Goal: Task Accomplishment & Management: Manage account settings

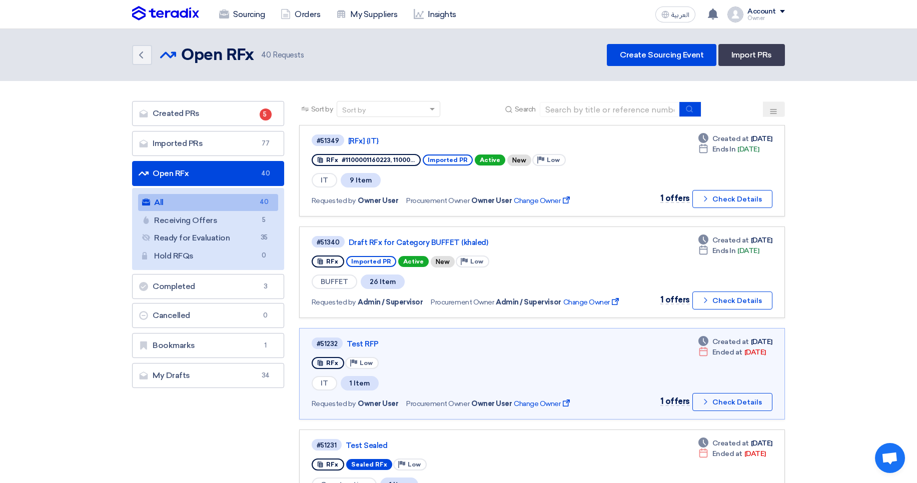
click at [256, 151] on link "Imported PRs Imported PRs 77" at bounding box center [208, 143] width 152 height 25
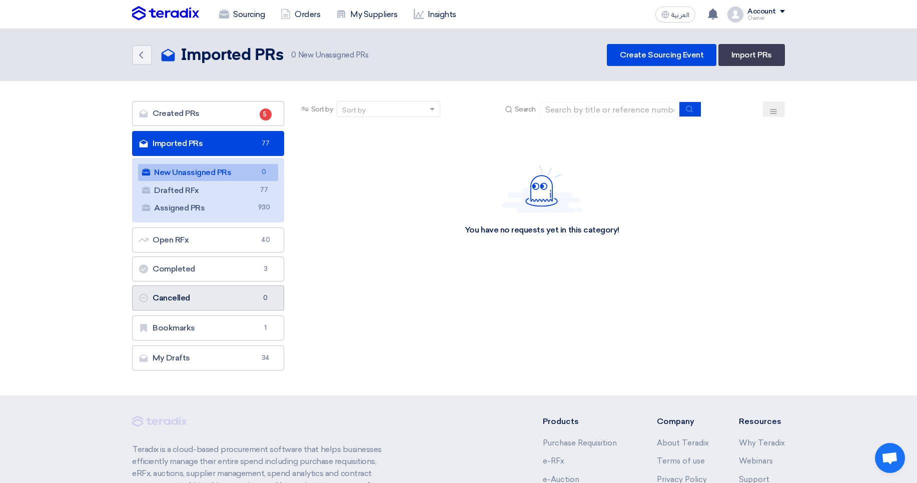
click at [179, 294] on link "Cancelled Cancelled 0" at bounding box center [208, 298] width 152 height 25
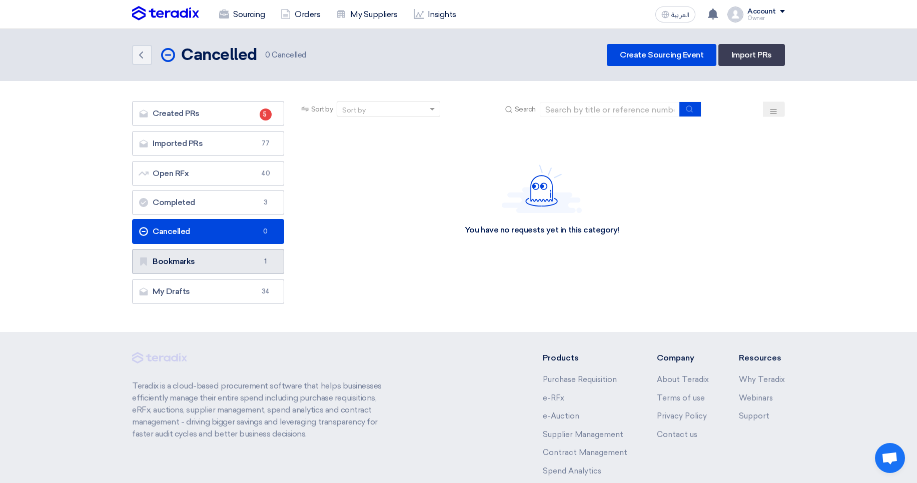
click at [179, 251] on link "Bookmarks Bookmarks 1" at bounding box center [208, 261] width 152 height 25
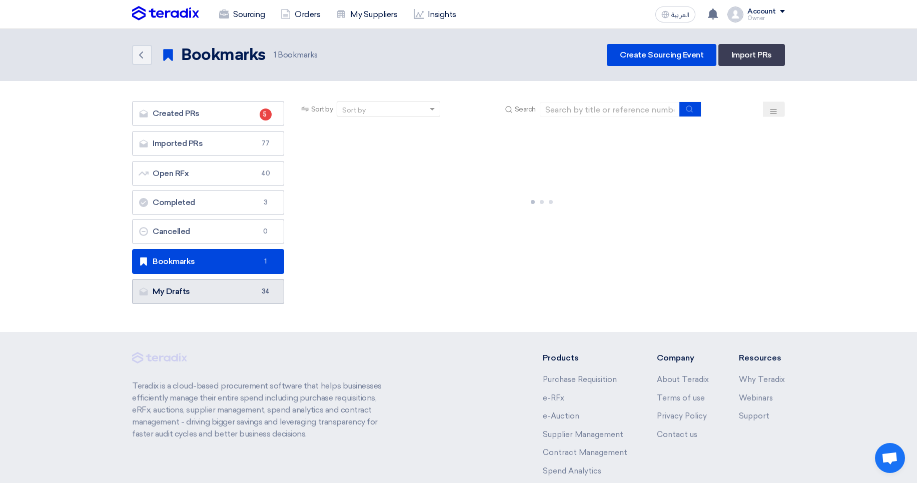
click at [216, 292] on link "My Drafts My Drafts 34" at bounding box center [208, 291] width 152 height 25
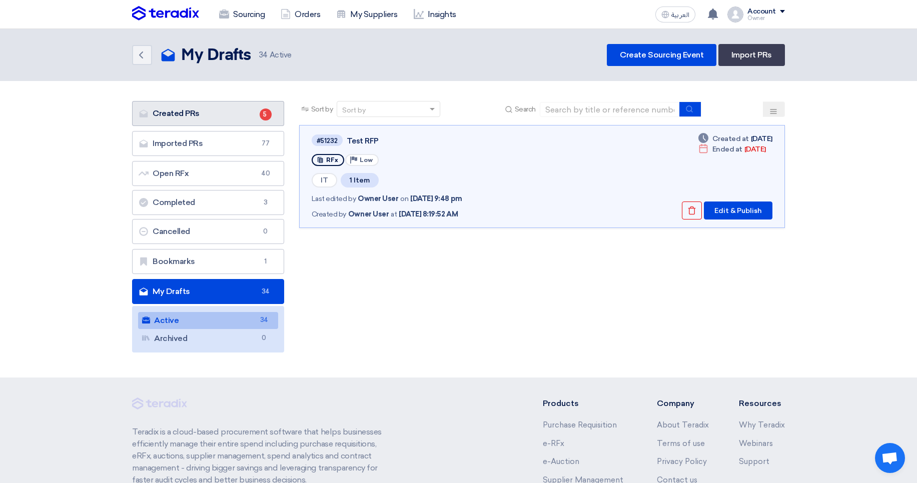
click at [204, 119] on link "Created PRs Created PRs 5" at bounding box center [208, 113] width 152 height 25
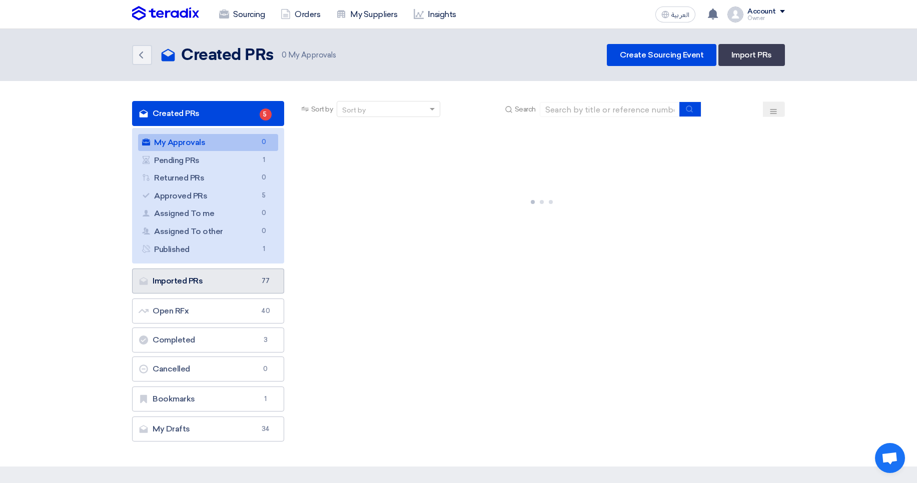
click at [219, 285] on link "Imported PRs Imported PRs 77" at bounding box center [208, 281] width 152 height 25
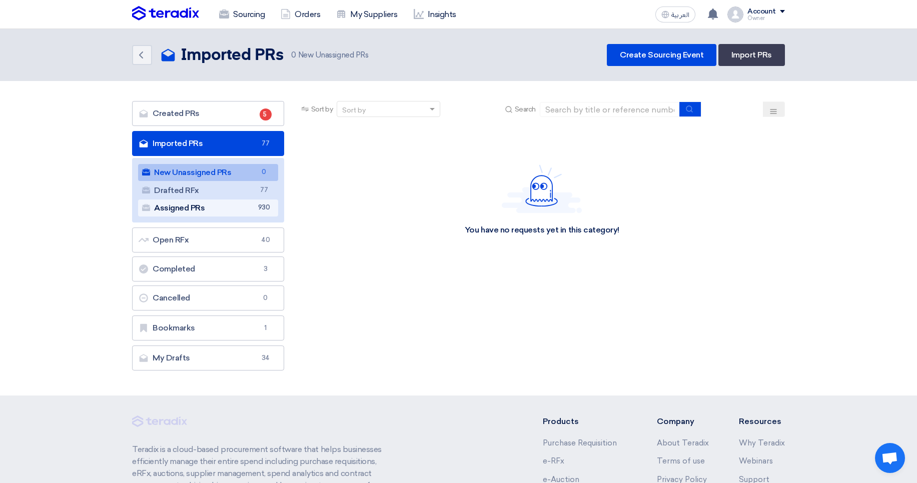
click at [233, 200] on link "Assigned PRs Assigned PRs 930" at bounding box center [208, 208] width 140 height 17
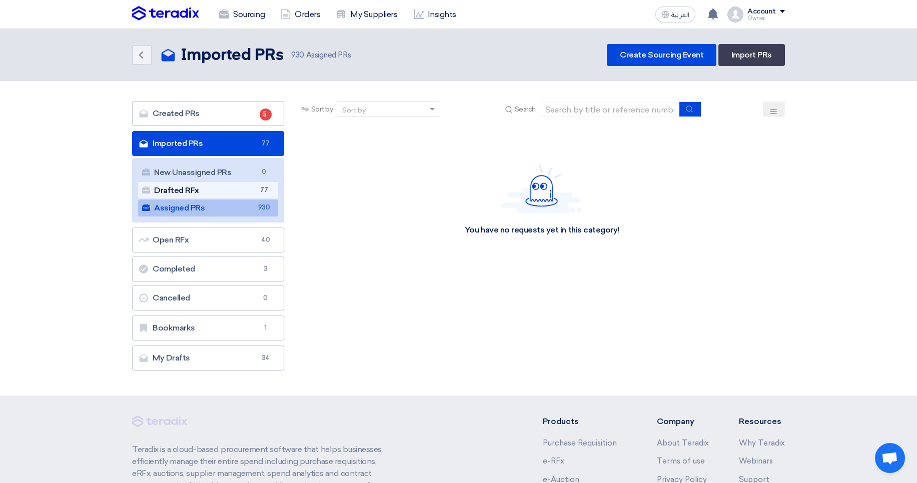
click at [211, 186] on link "Drafted RFx Drafted RFx 77" at bounding box center [208, 190] width 140 height 17
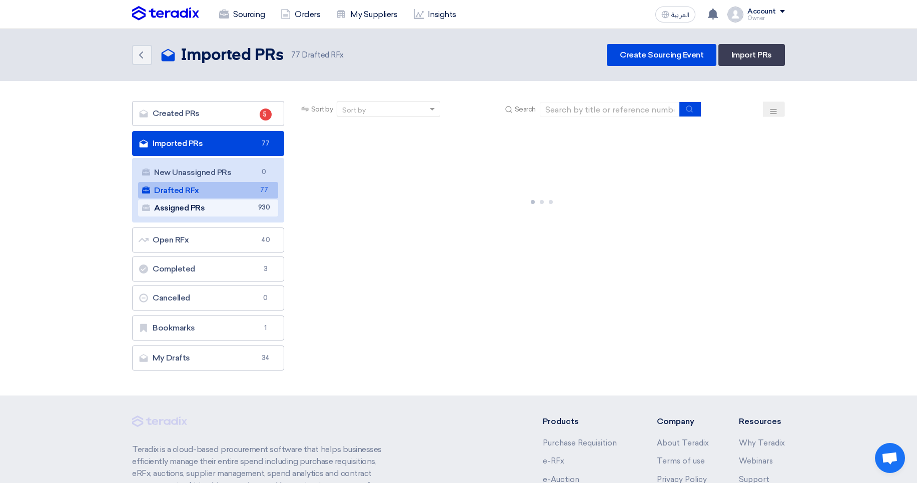
click at [241, 212] on link "Assigned PRs Assigned PRs 930" at bounding box center [208, 208] width 140 height 17
click at [434, 187] on div at bounding box center [542, 200] width 486 height 150
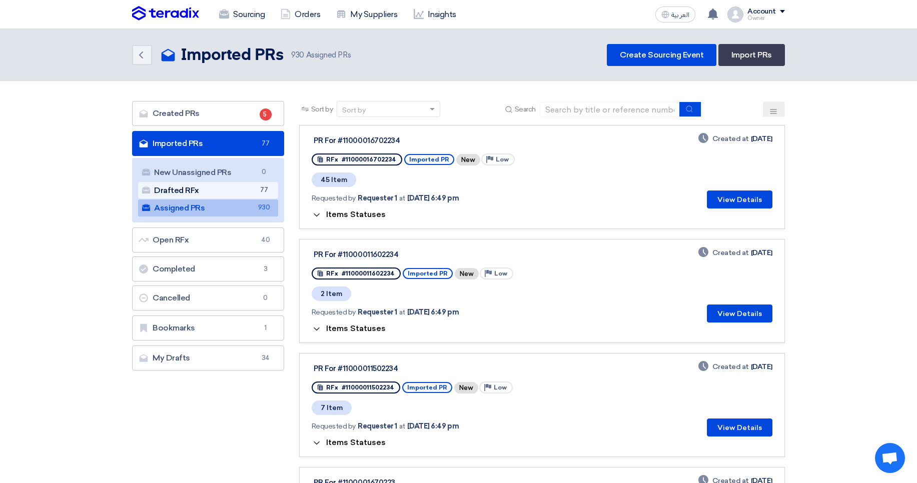
click at [256, 191] on link "Drafted RFx Drafted RFx 77" at bounding box center [208, 190] width 140 height 17
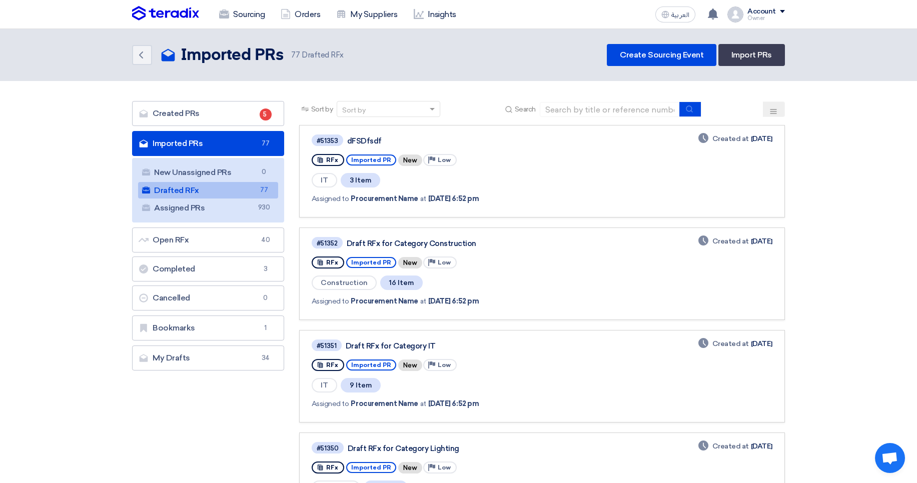
click at [356, 143] on div "dFSDfsdf" at bounding box center [472, 141] width 250 height 9
click at [523, 150] on div "#51353 dFSDfsdf RFx Imported PR New Priority Low IT 3 Item Assigned to Procurem…" at bounding box center [456, 172] width 288 height 76
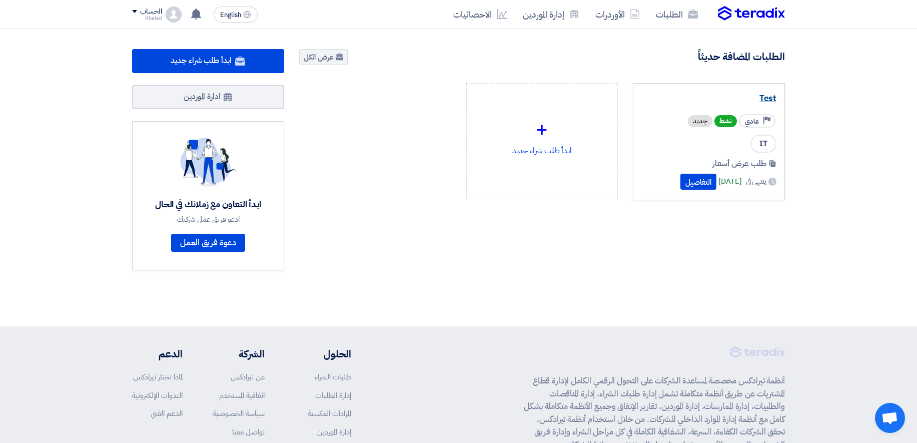
click at [770, 97] on link "Test" at bounding box center [709, 99] width 135 height 10
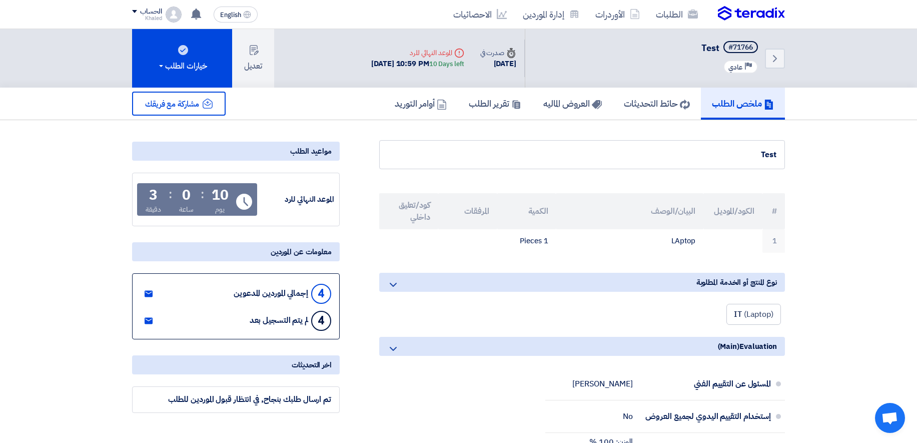
click at [884, 113] on div "ملخص الطلب حائط التحديثات العروض الماليه تقرير الطلب أوامر التوريد" at bounding box center [458, 104] width 917 height 33
click at [269, 57] on button "تعديل" at bounding box center [253, 58] width 42 height 59
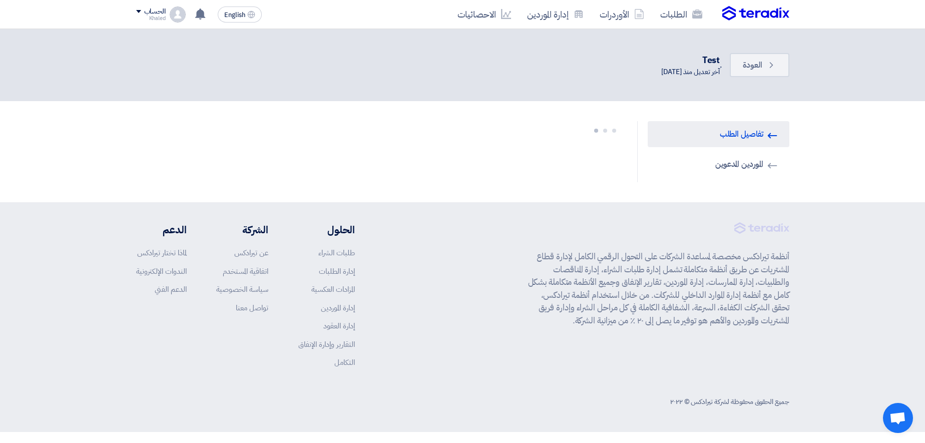
click at [166, 16] on div "Khaled" at bounding box center [151, 19] width 30 height 6
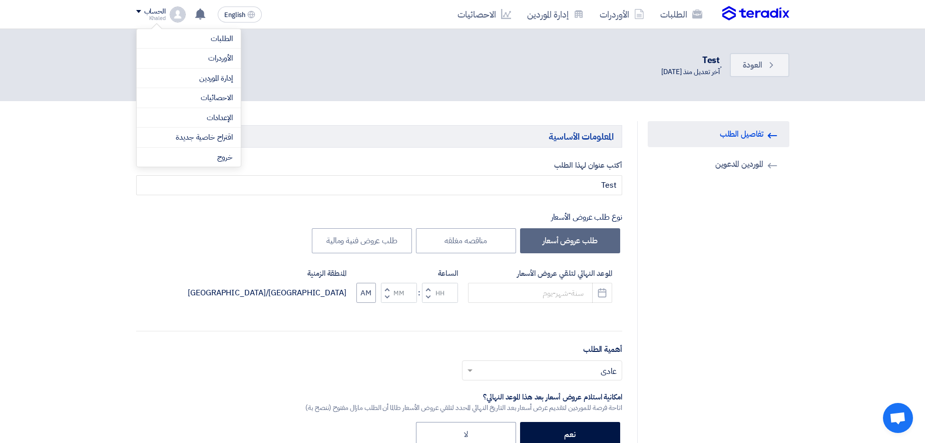
type input "10/22/2025"
type input "10"
type input "59"
click at [740, 157] on link "Invited Suppliers الموردين المدعوين" at bounding box center [715, 164] width 142 height 26
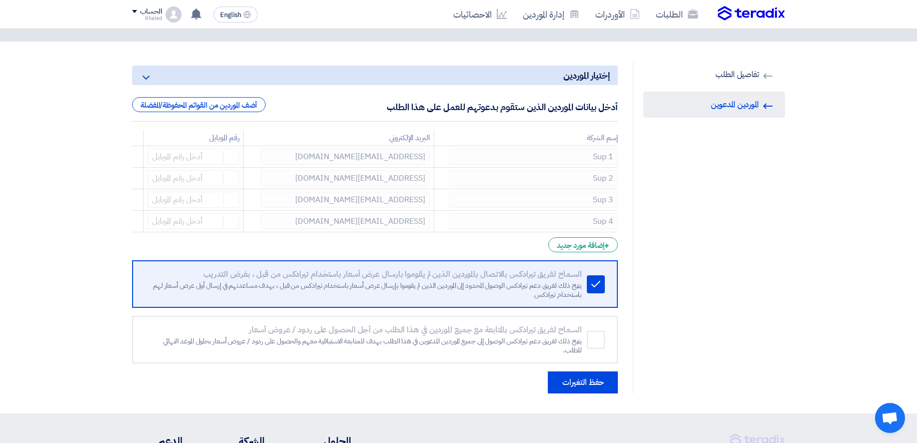
scroll to position [60, 0]
click at [584, 249] on div "+ إضافة مورد جديد" at bounding box center [584, 244] width 70 height 15
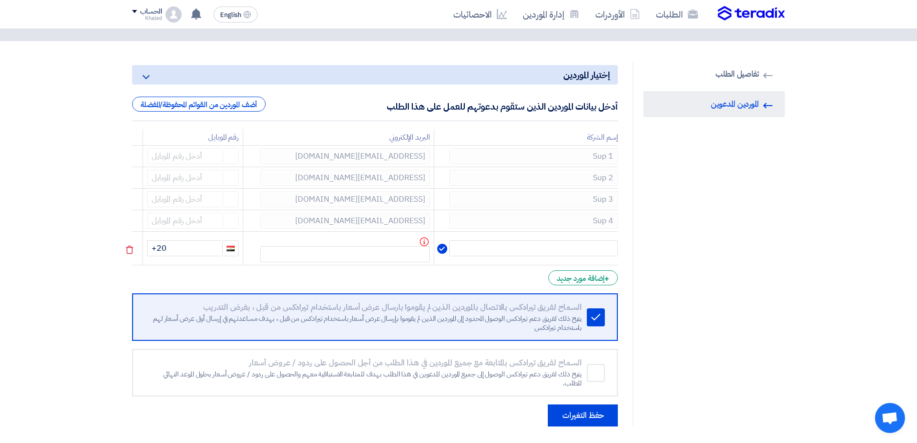
click at [584, 237] on td at bounding box center [526, 249] width 184 height 34
click at [579, 243] on input "text" at bounding box center [533, 248] width 169 height 16
type input "Sup 5"
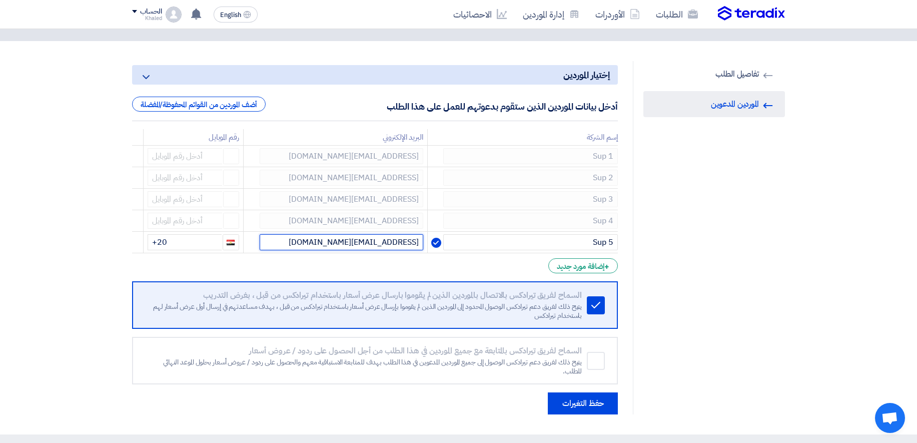
type input "abdelrhman.elsayed78@gmail.com"
click at [743, 202] on div "RFQ Information تفاصيل الطلب Invited Suppliers الموردين المدعوين" at bounding box center [709, 237] width 152 height 353
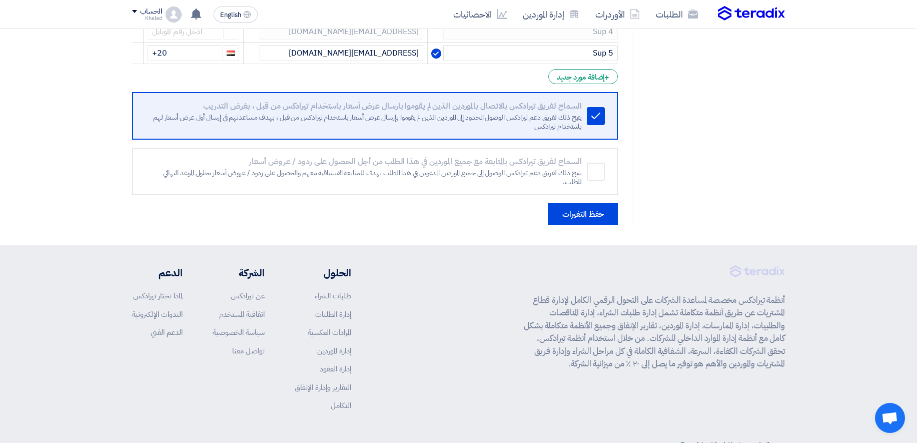
scroll to position [281, 0]
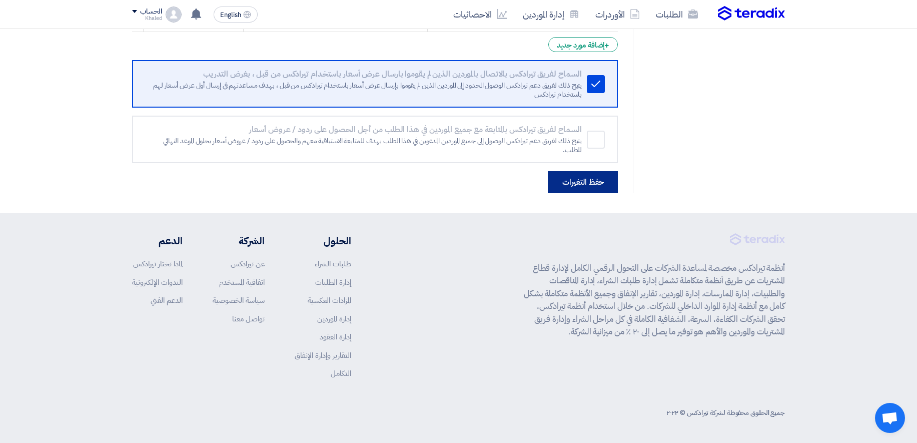
click at [597, 182] on button "حفظ التغيرات" at bounding box center [583, 182] width 70 height 22
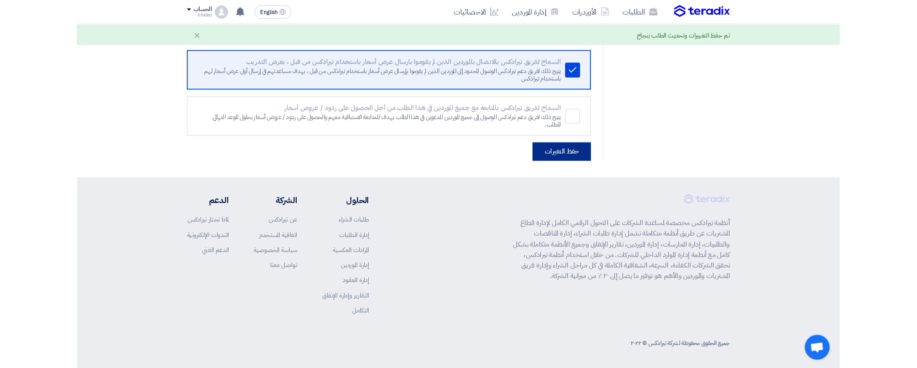
scroll to position [0, 0]
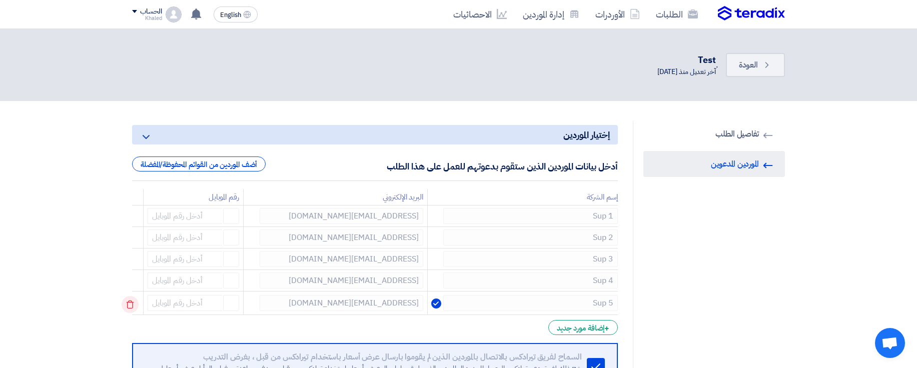
click at [133, 303] on use at bounding box center [130, 305] width 8 height 9
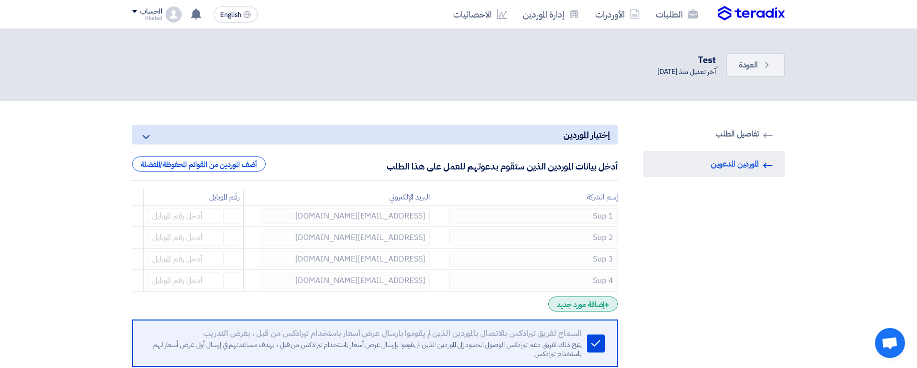
click at [572, 306] on div "+ إضافة مورد جديد" at bounding box center [584, 304] width 70 height 15
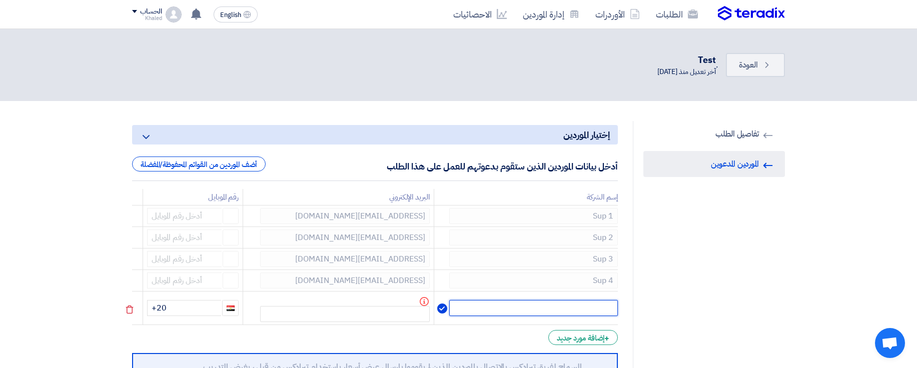
click at [559, 310] on input "text" at bounding box center [533, 308] width 169 height 16
type input "Sup 5"
click at [413, 306] on td "Info" at bounding box center [338, 309] width 191 height 34
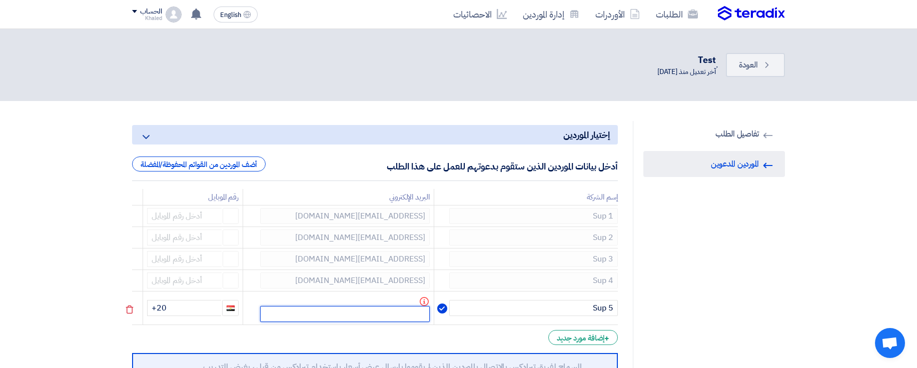
click at [412, 310] on input "text" at bounding box center [345, 314] width 170 height 16
paste input "abdelrhman.elsayed78@gmail.com"
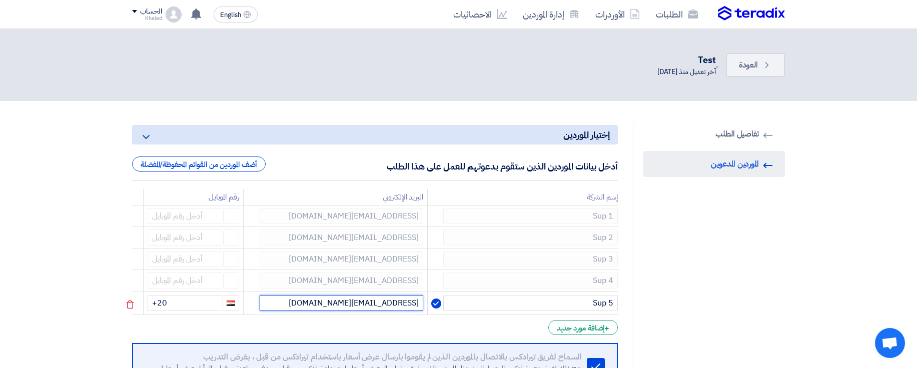
click at [372, 299] on input "abdelrhman.elsayed78@gmail.com" at bounding box center [342, 303] width 164 height 16
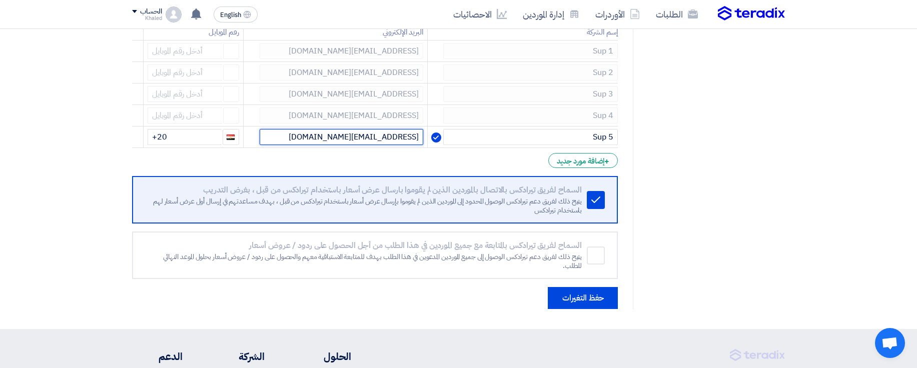
scroll to position [180, 0]
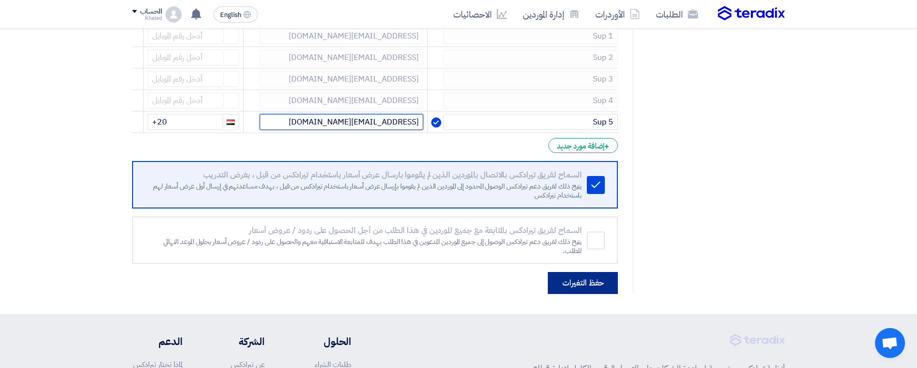
type input "abdelrhman.elsayed79@gmail.com"
click at [574, 276] on button "حفظ التغيرات" at bounding box center [583, 283] width 70 height 22
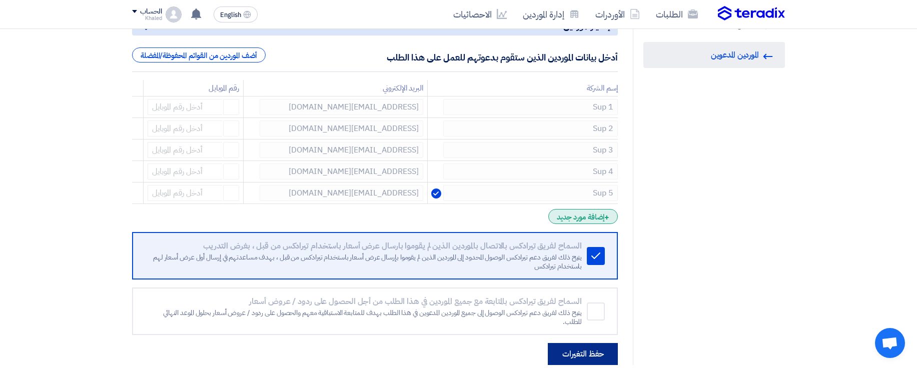
scroll to position [120, 0]
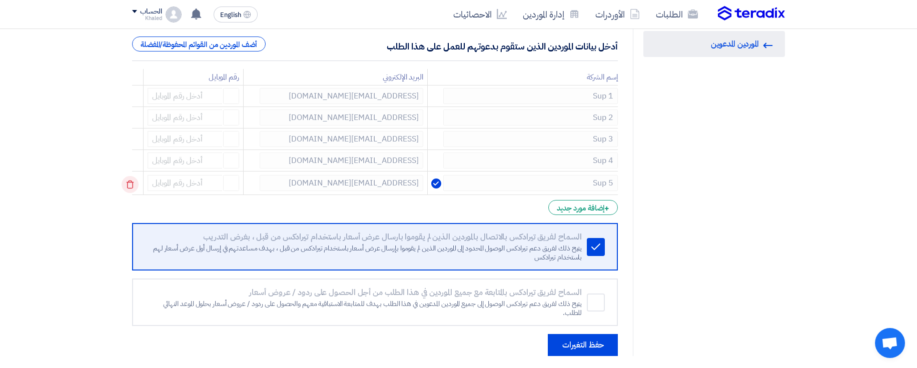
click at [127, 183] on use at bounding box center [130, 185] width 8 height 9
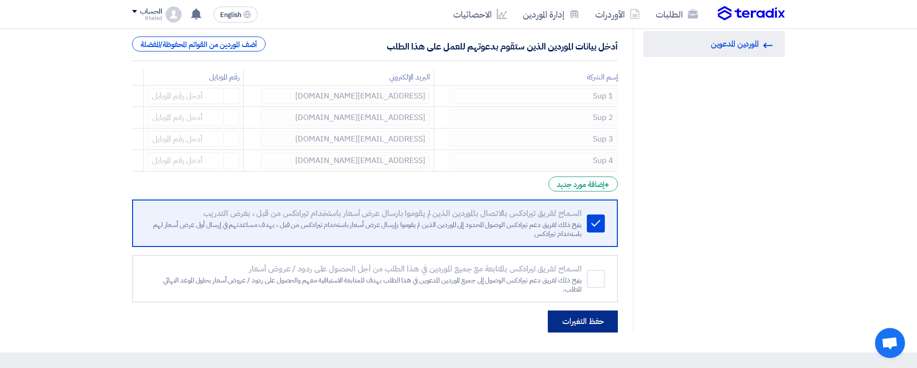
click at [568, 314] on button "حفظ التغيرات" at bounding box center [583, 322] width 70 height 22
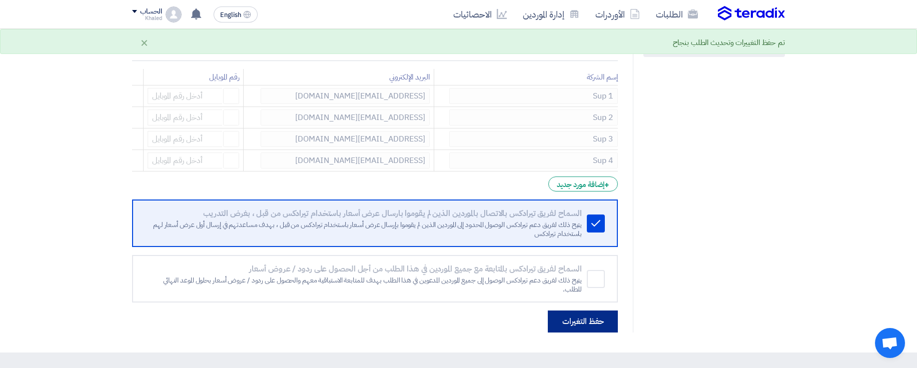
scroll to position [0, 0]
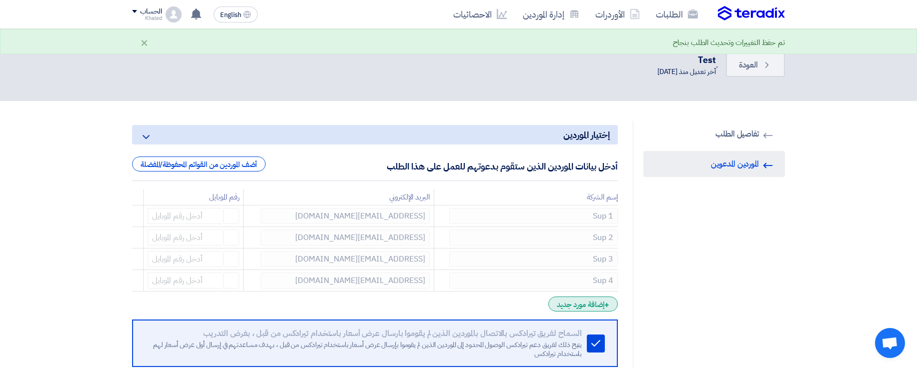
click at [582, 306] on div "+ إضافة مورد جديد" at bounding box center [584, 304] width 70 height 15
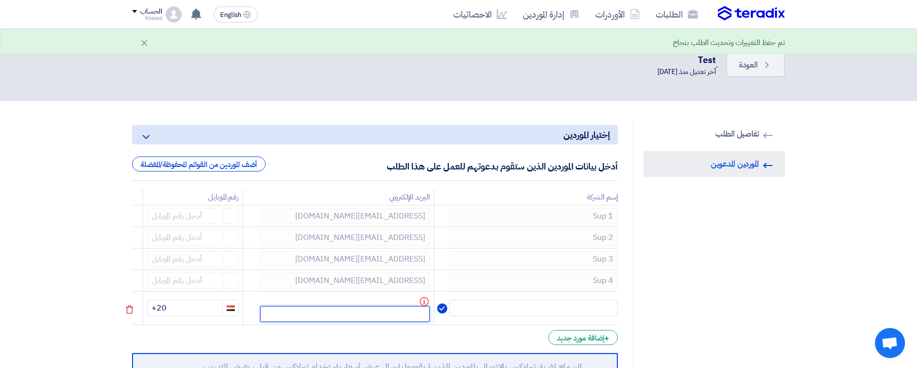
click at [408, 313] on input "text" at bounding box center [345, 314] width 170 height 16
paste input "abdelrhman.elsayed79@gmail.com"
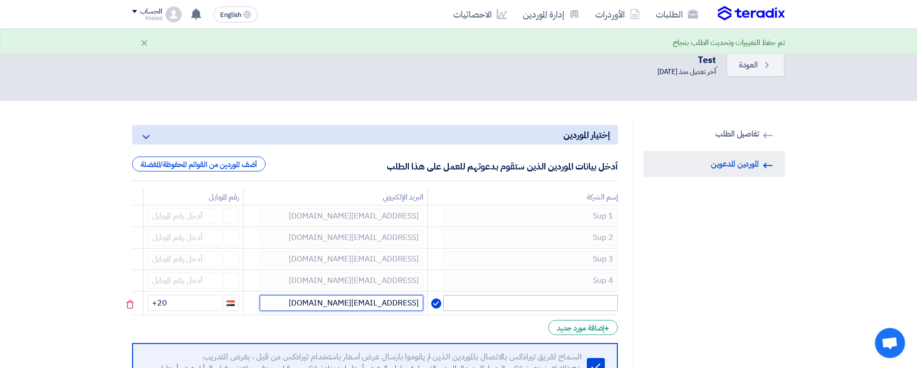
type input "abdelrhman.elsayed79@gmail.com"
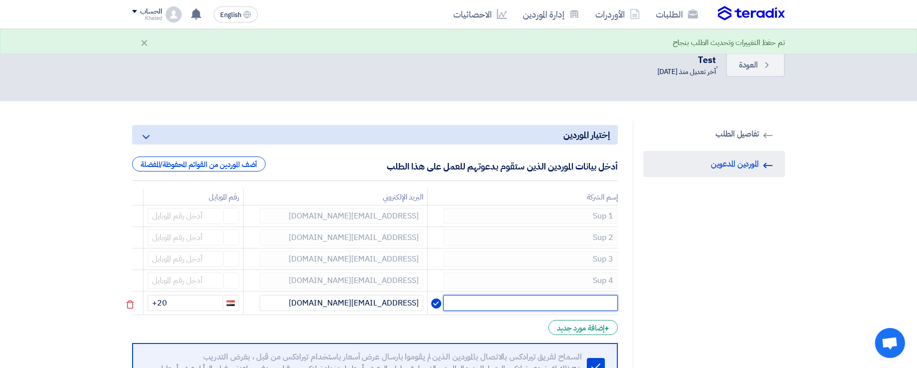
click at [524, 304] on input "text" at bounding box center [530, 303] width 175 height 16
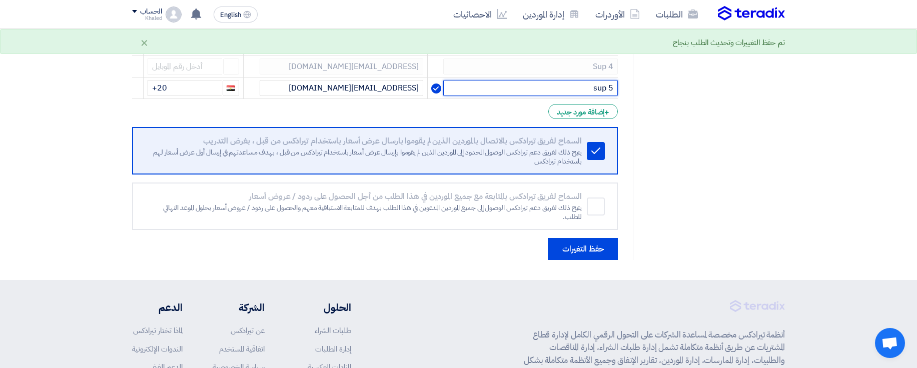
scroll to position [240, 0]
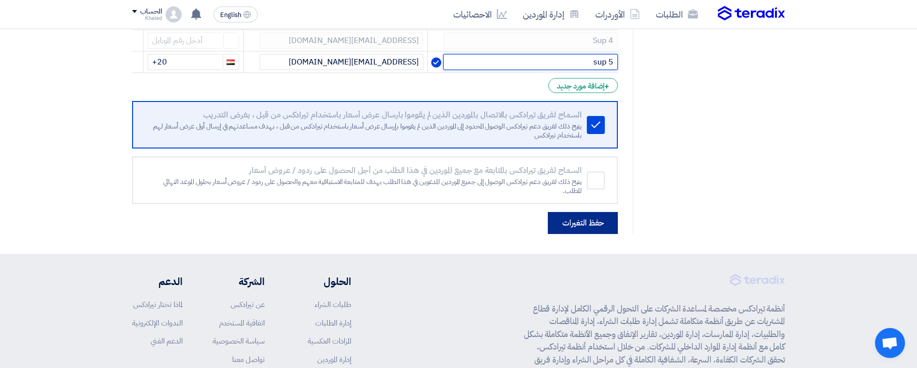
type input "sup 5"
click at [589, 230] on button "حفظ التغيرات" at bounding box center [583, 223] width 70 height 22
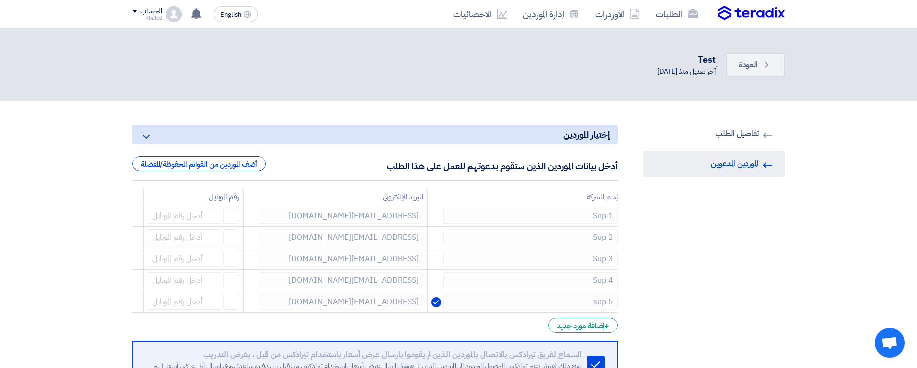
click at [130, 304] on div "إختيار الموردين Minimize/Maximize Category أدخل بيانات الموردين الذين ستقوم بدع…" at bounding box center [375, 297] width 501 height 353
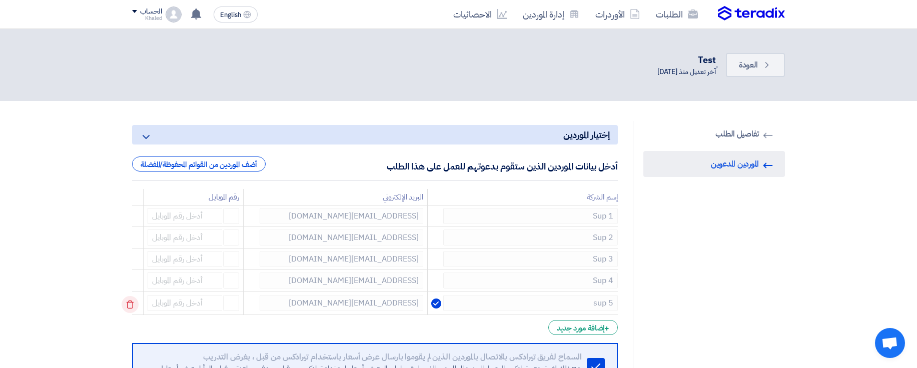
click at [134, 303] on use at bounding box center [130, 305] width 8 height 9
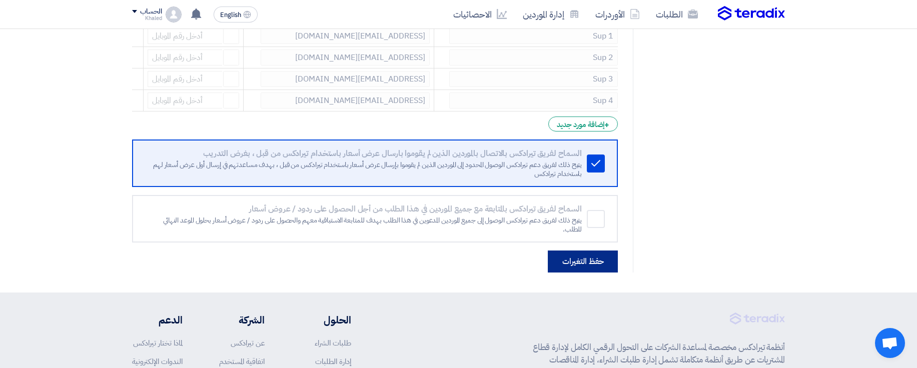
click at [570, 268] on button "حفظ التغيرات" at bounding box center [583, 262] width 70 height 22
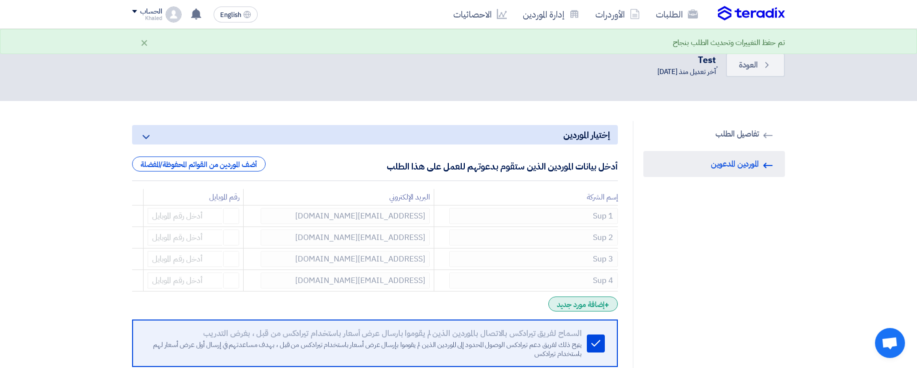
click at [576, 305] on div "+ إضافة مورد جديد" at bounding box center [584, 304] width 70 height 15
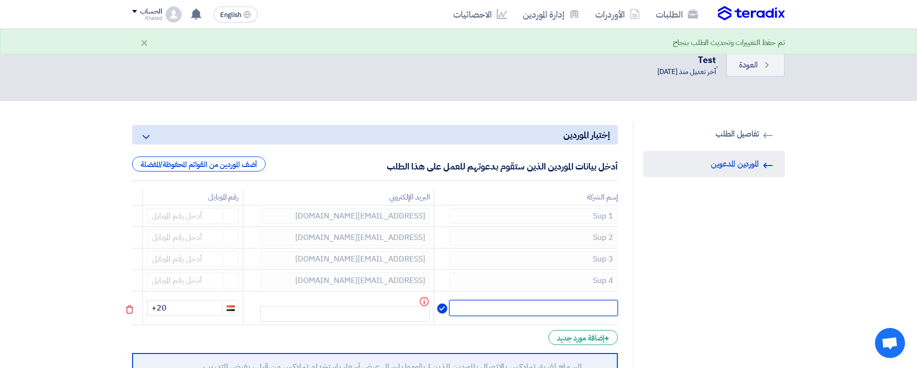
click at [576, 302] on input "text" at bounding box center [533, 308] width 169 height 16
type input "Sup 5"
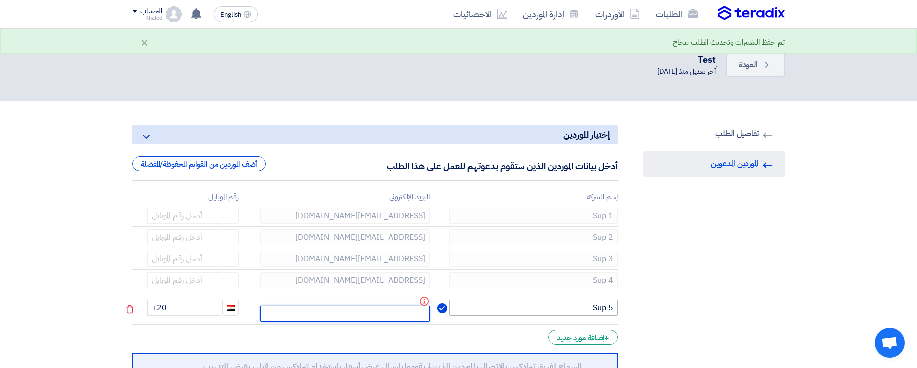
paste input "abdelrhman.elsayed79@gmail.com"
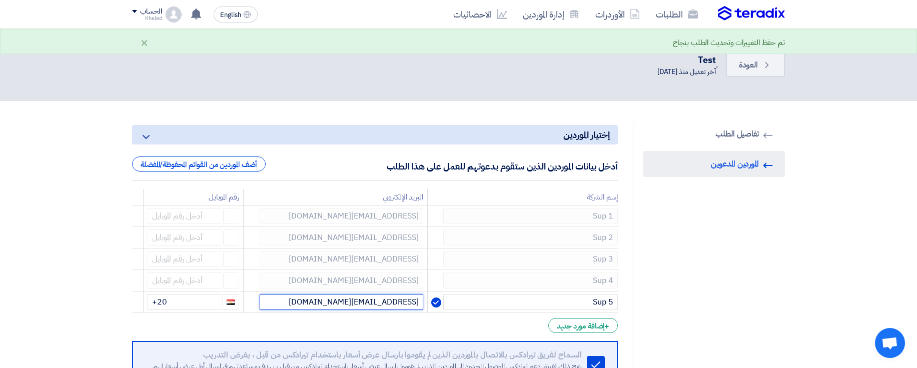
type input "abdelrhman.elsayed79@gmail.com"
click at [494, 316] on form "إختيار الموردين Minimize/Maximize Category أدخل بيانات الموردين الذين ستقوم بدع…" at bounding box center [375, 299] width 486 height 349
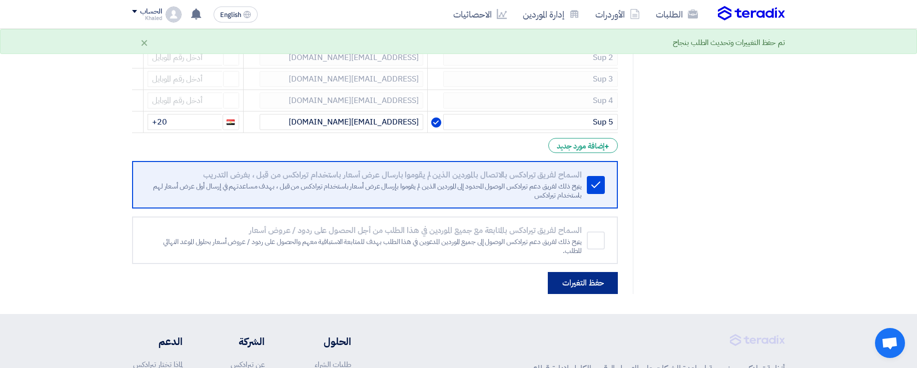
click at [569, 287] on button "حفظ التغيرات" at bounding box center [583, 283] width 70 height 22
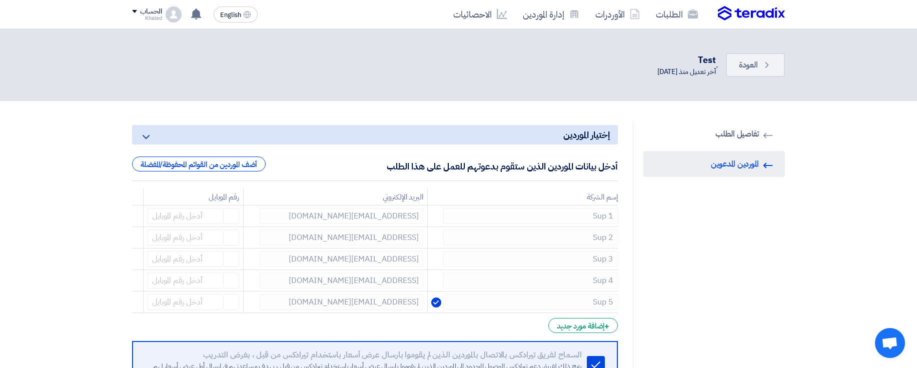
click at [159, 13] on div "الحساب" at bounding box center [151, 12] width 22 height 9
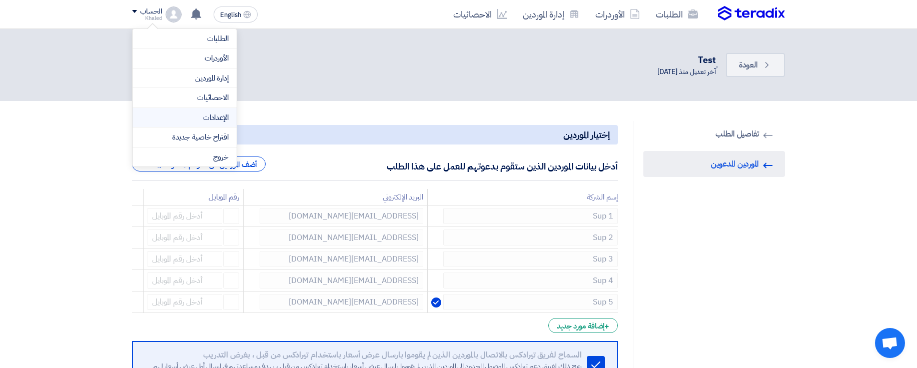
click at [203, 120] on link "الإعدادات" at bounding box center [185, 118] width 88 height 12
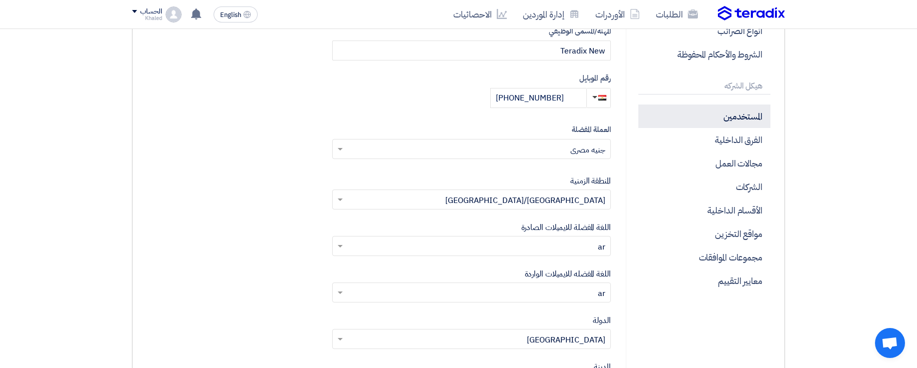
click at [729, 121] on p "المستخدمين" at bounding box center [705, 117] width 132 height 24
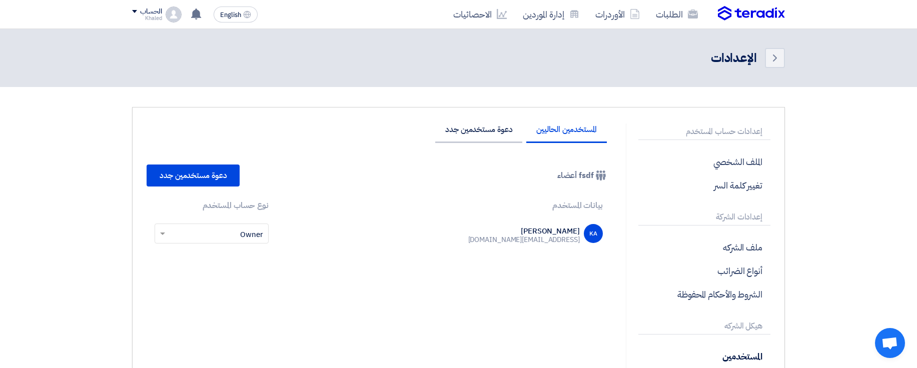
click at [477, 132] on li "دعوة مستخدمين جدد" at bounding box center [478, 135] width 87 height 18
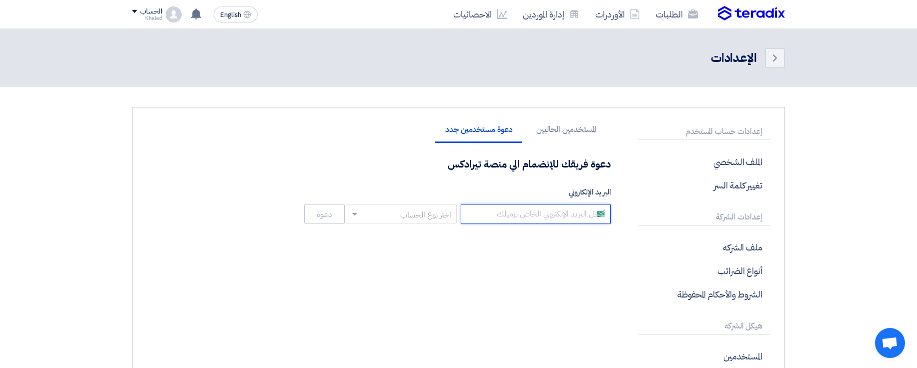
click at [513, 208] on input "البريد الإلكتروني" at bounding box center [536, 214] width 150 height 20
paste input "abdelrhman.elsayed79@gmail.com"
type input "abdelrhman.elsayed79@gmail.com"
click at [426, 218] on input "text" at bounding box center [407, 215] width 90 height 17
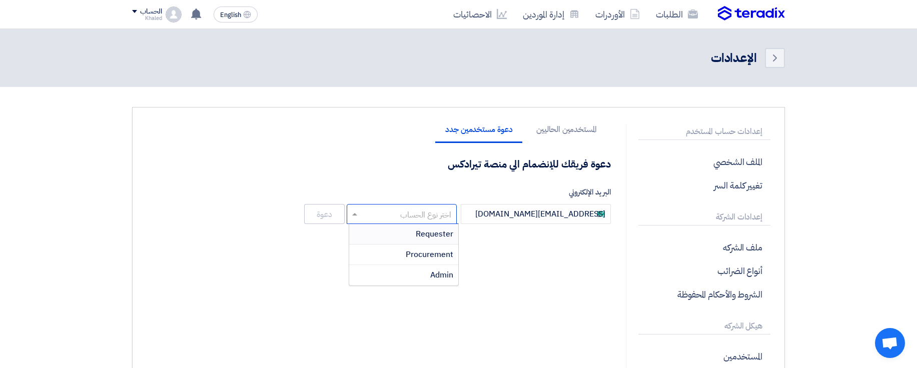
click at [426, 233] on span "Requester" at bounding box center [435, 234] width 38 height 12
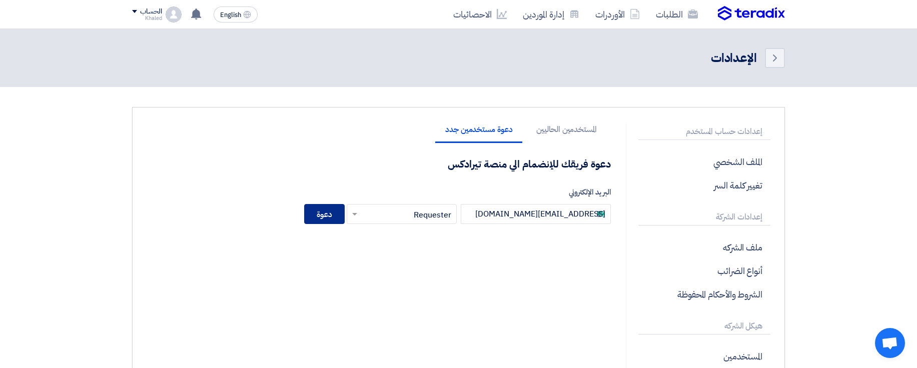
click at [328, 216] on button "دعوة" at bounding box center [324, 214] width 41 height 20
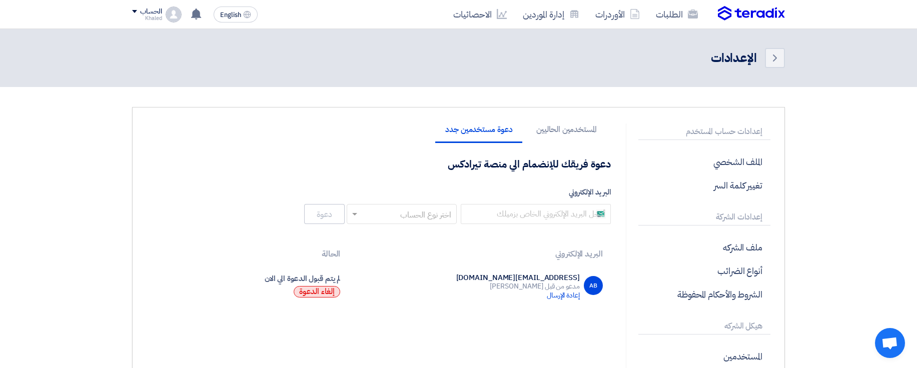
click at [320, 288] on button "إلغاء الدعوة" at bounding box center [317, 292] width 47 height 12
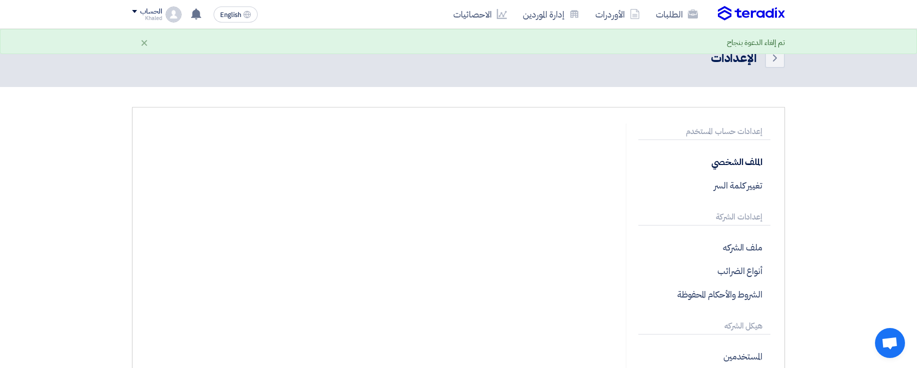
scroll to position [240, 0]
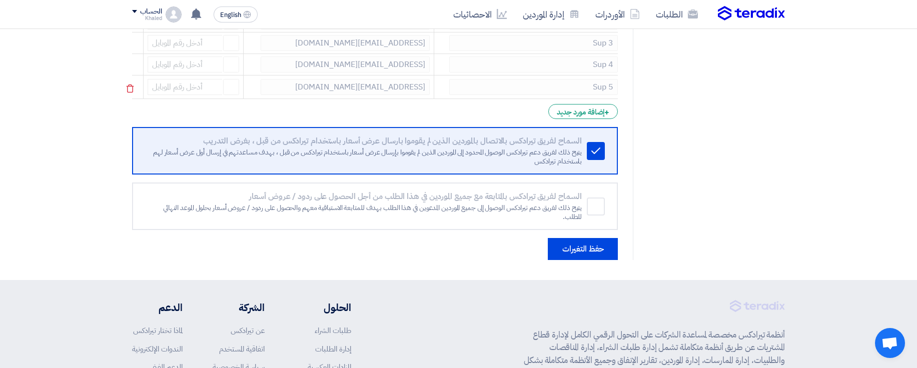
scroll to position [116, 0]
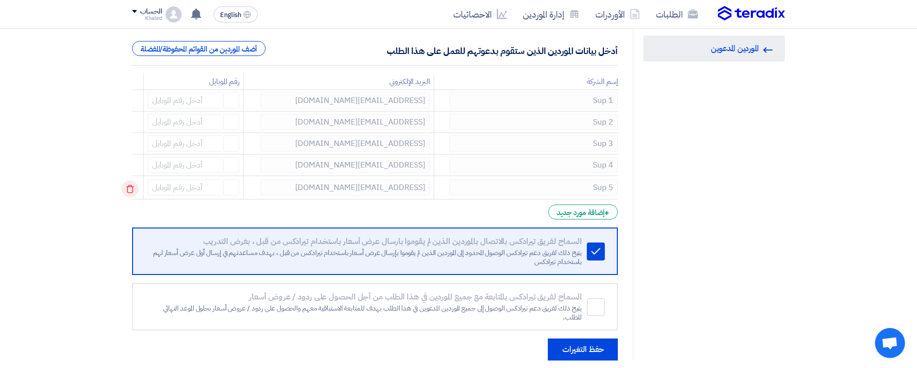
click at [126, 193] on icon at bounding box center [130, 189] width 17 height 17
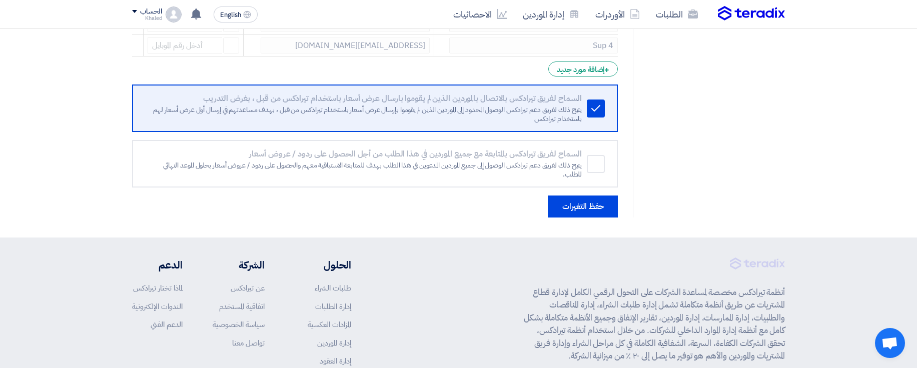
scroll to position [236, 0]
click at [577, 214] on button "حفظ التغيرات" at bounding box center [583, 206] width 70 height 22
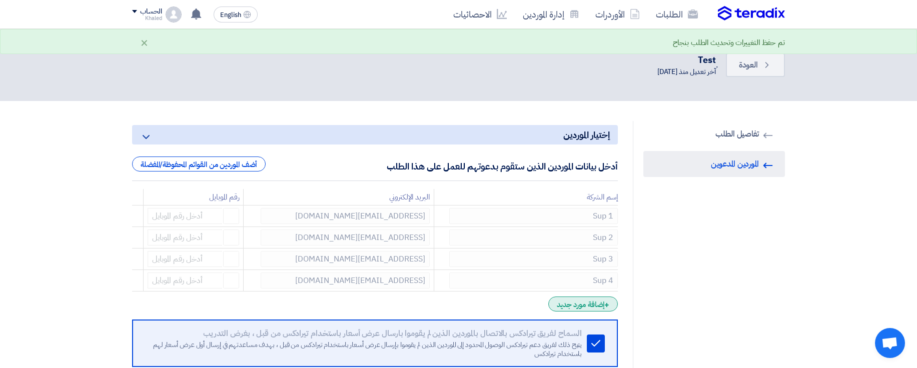
click at [568, 303] on div "+ إضافة مورد جديد" at bounding box center [584, 304] width 70 height 15
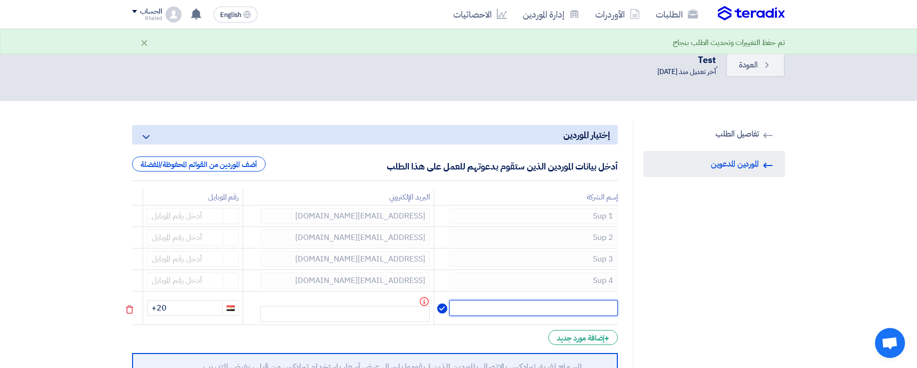
click at [544, 307] on input "text" at bounding box center [533, 308] width 169 height 16
type input "Sup 5"
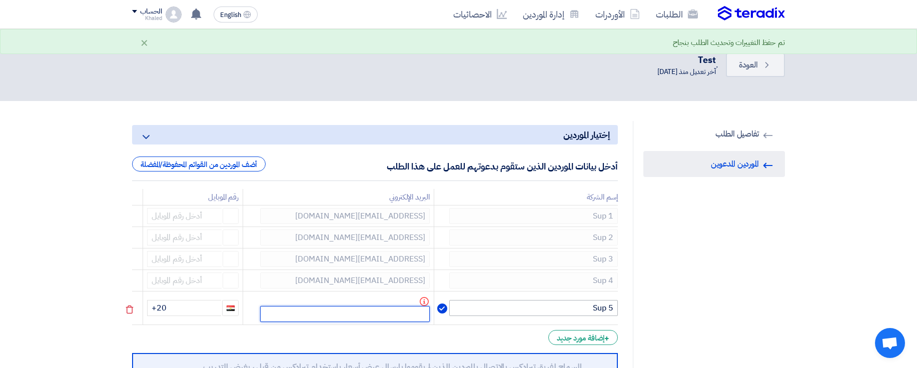
paste input "abdelrhman.elsayed79@gmail.com"
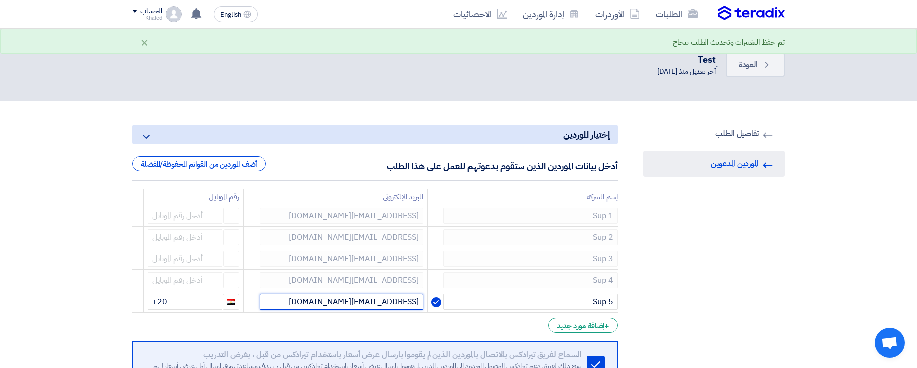
type input "abdelrhman.elsayed79@gmail.com"
click at [734, 246] on div "RFQ Information تفاصيل الطلب Invited Suppliers الموردين المدعوين" at bounding box center [709, 297] width 152 height 353
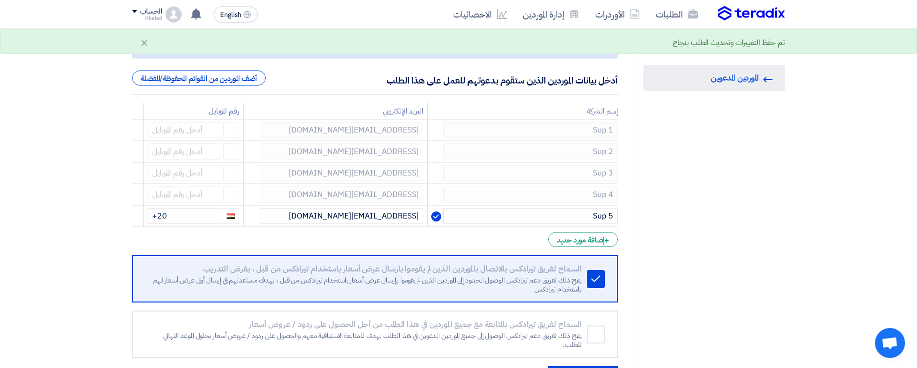
scroll to position [300, 0]
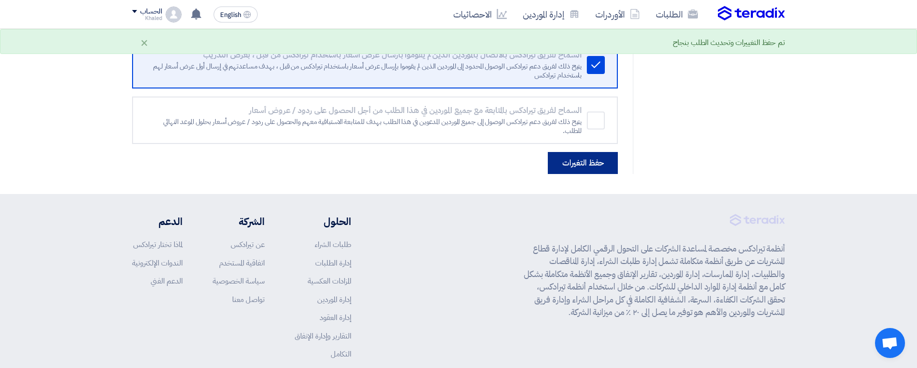
click at [571, 168] on button "حفظ التغيرات" at bounding box center [583, 163] width 70 height 22
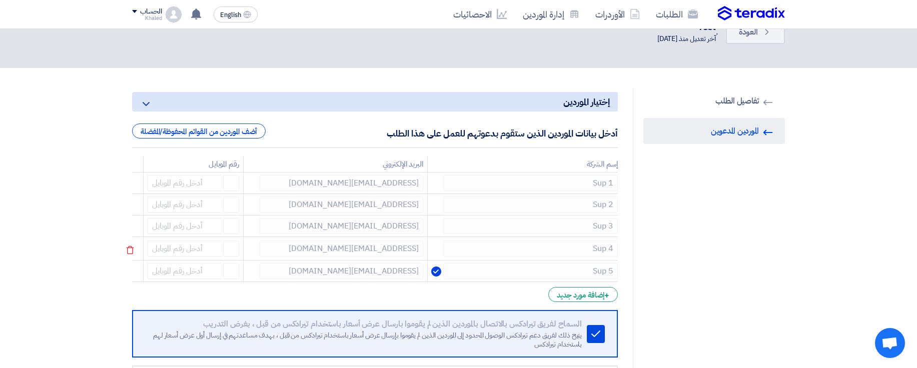
scroll to position [60, 0]
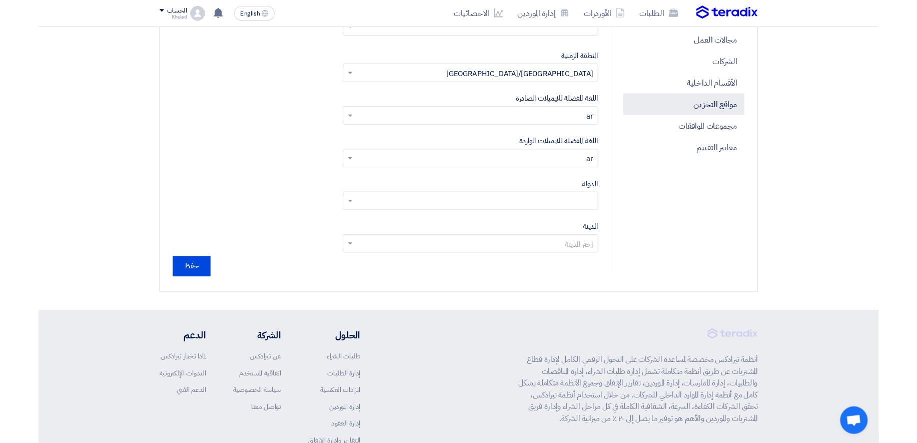
scroll to position [445, 0]
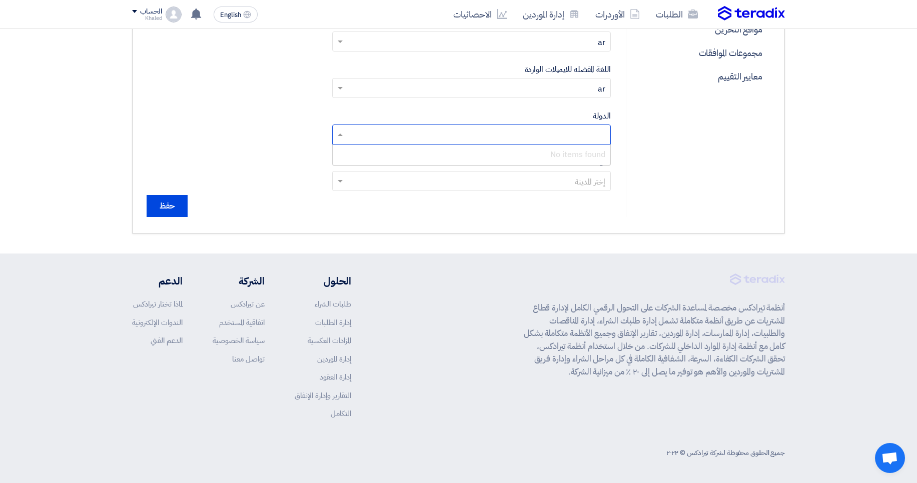
click at [598, 136] on input "text" at bounding box center [477, 136] width 259 height 17
click at [488, 130] on input "text" at bounding box center [477, 136] width 259 height 17
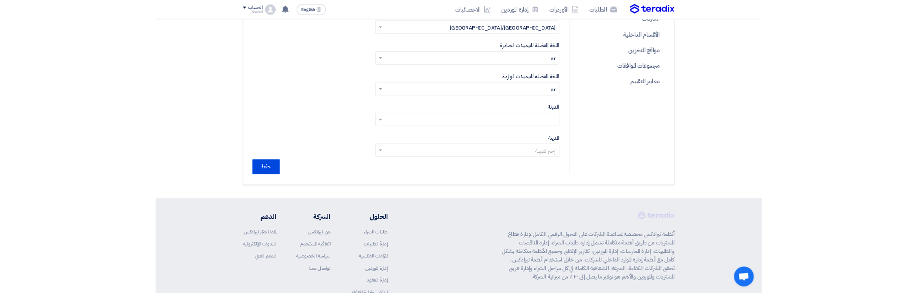
scroll to position [428, 0]
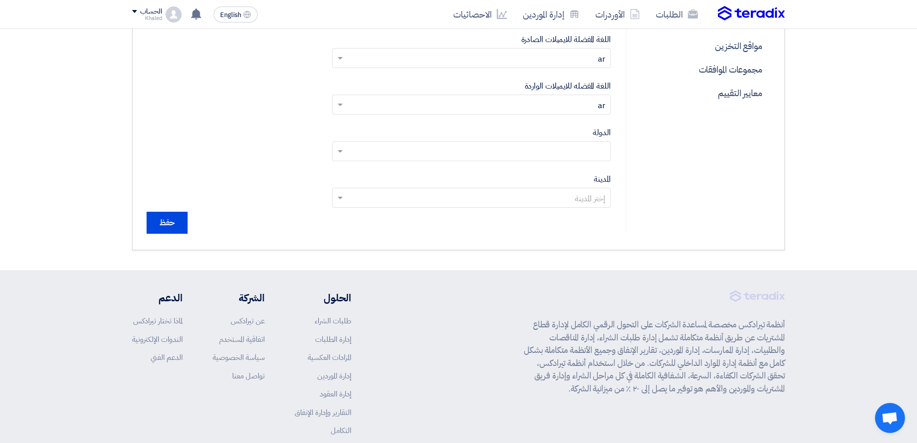
click at [597, 158] on input "text" at bounding box center [477, 152] width 259 height 17
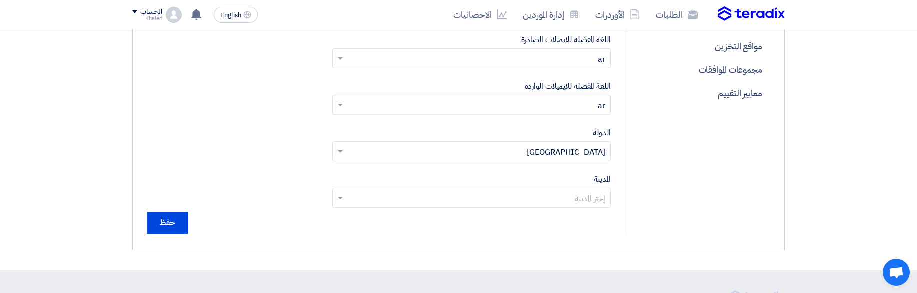
click at [578, 201] on input "text" at bounding box center [477, 199] width 259 height 17
